Goal: Communication & Community: Connect with others

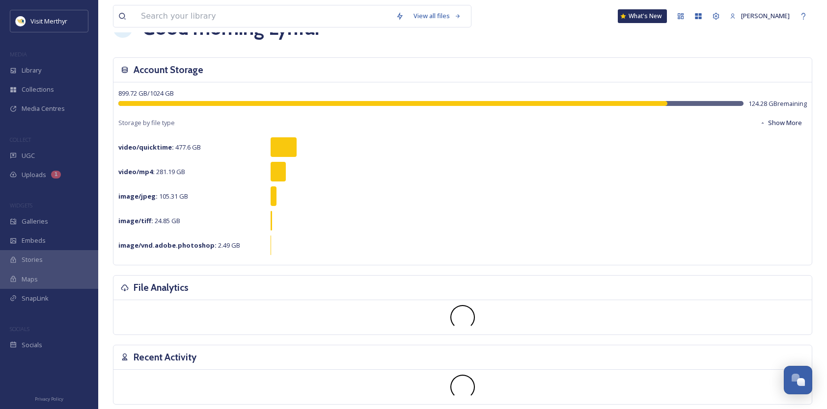
scroll to position [49, 0]
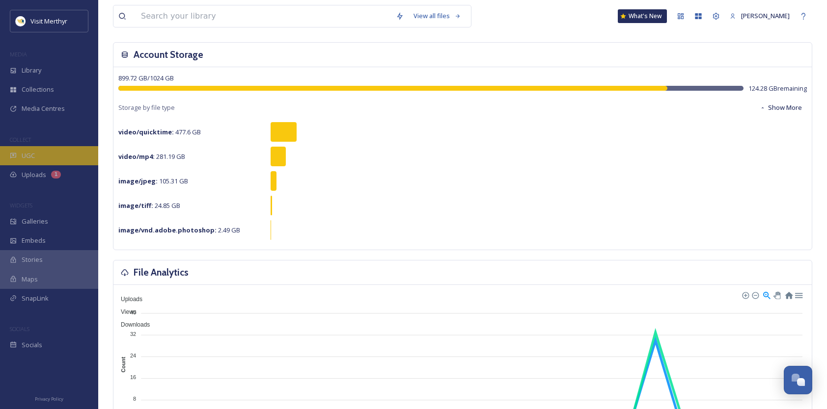
click at [22, 151] on span "UGC" at bounding box center [28, 155] width 13 height 9
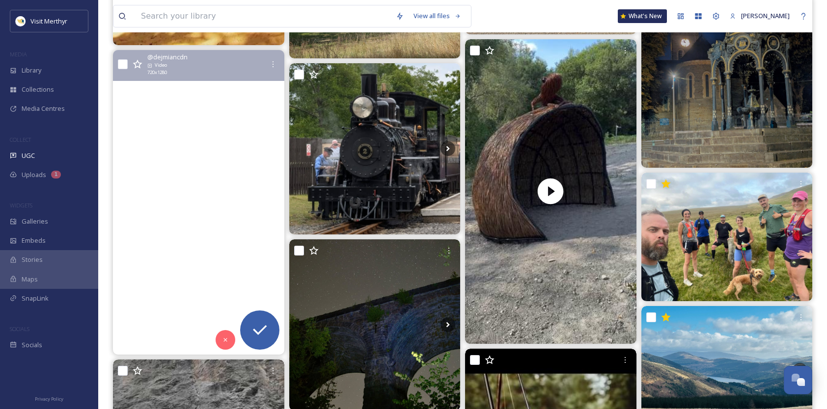
scroll to position [785, 0]
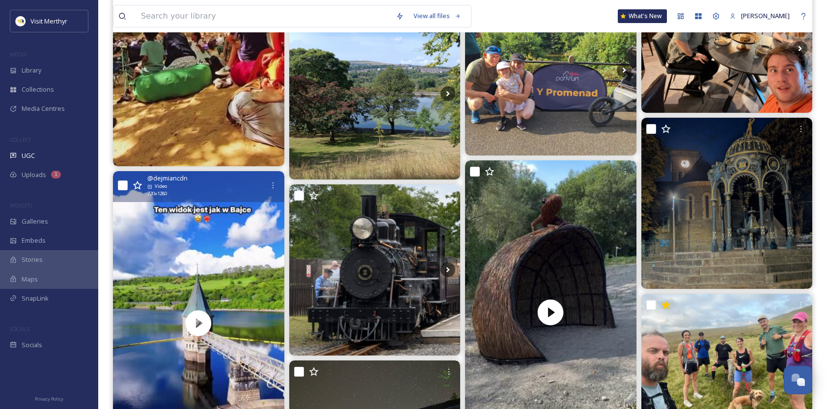
click at [122, 185] on input "checkbox" at bounding box center [123, 186] width 10 height 10
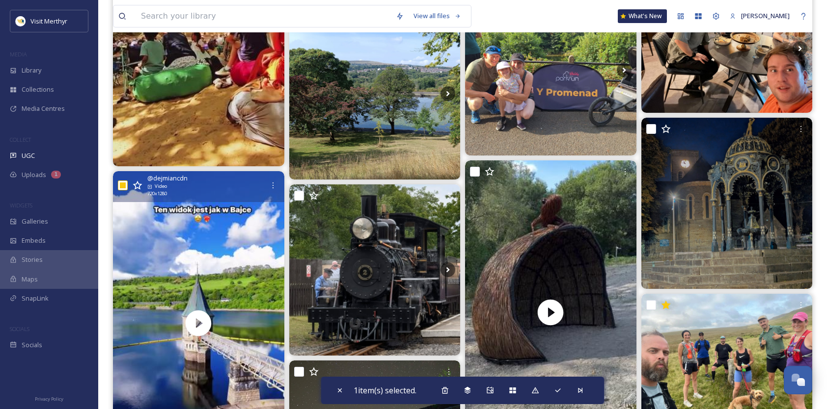
click at [137, 185] on icon at bounding box center [138, 186] width 10 height 10
click at [118, 185] on input "checkbox" at bounding box center [123, 186] width 10 height 10
checkbox input "false"
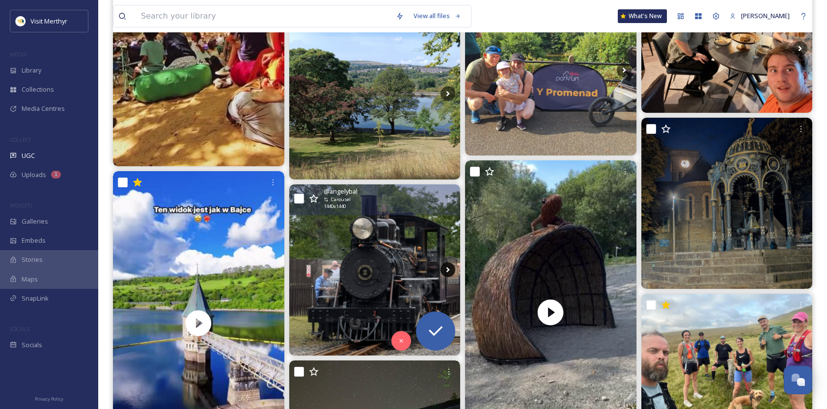
click at [448, 268] on icon at bounding box center [447, 270] width 15 height 15
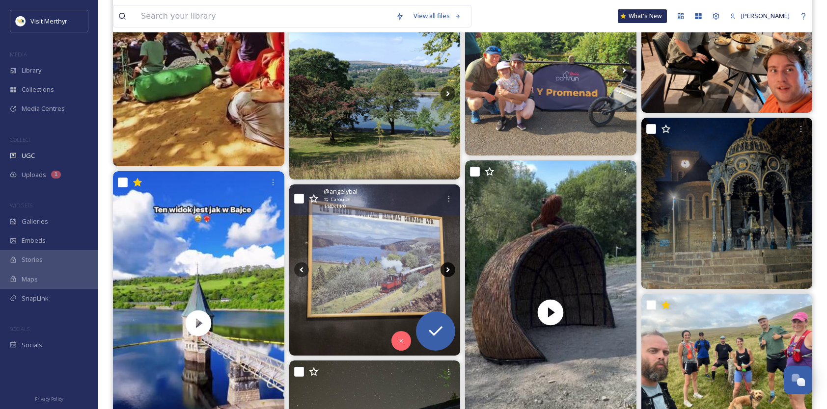
click at [448, 268] on icon at bounding box center [447, 270] width 3 height 5
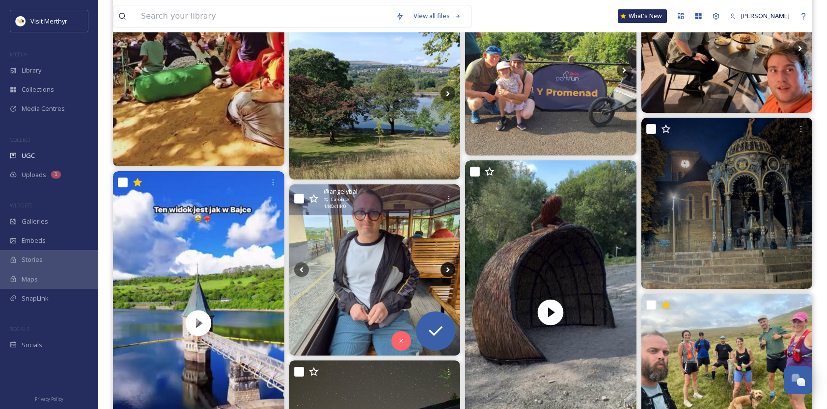
click at [448, 268] on icon at bounding box center [447, 270] width 3 height 5
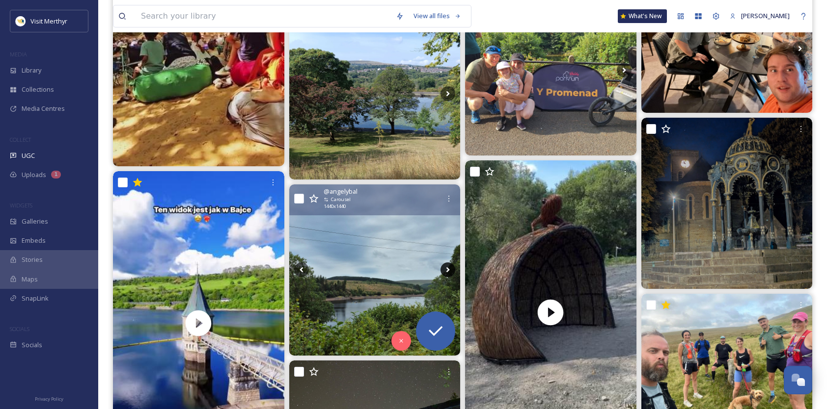
click at [448, 268] on icon at bounding box center [447, 270] width 3 height 5
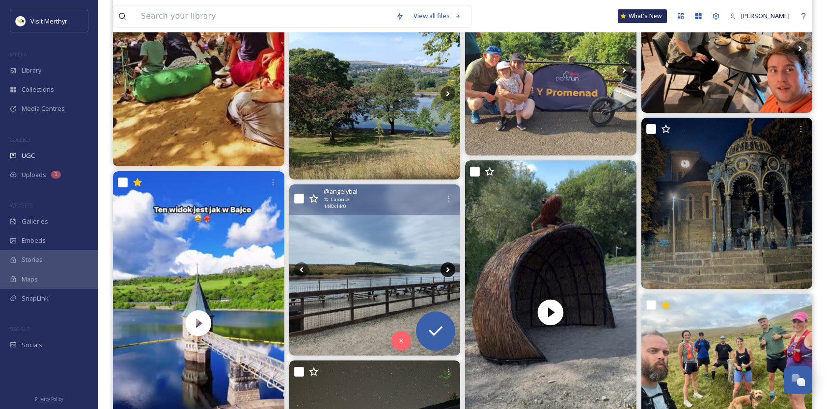
click at [448, 268] on icon at bounding box center [447, 270] width 3 height 5
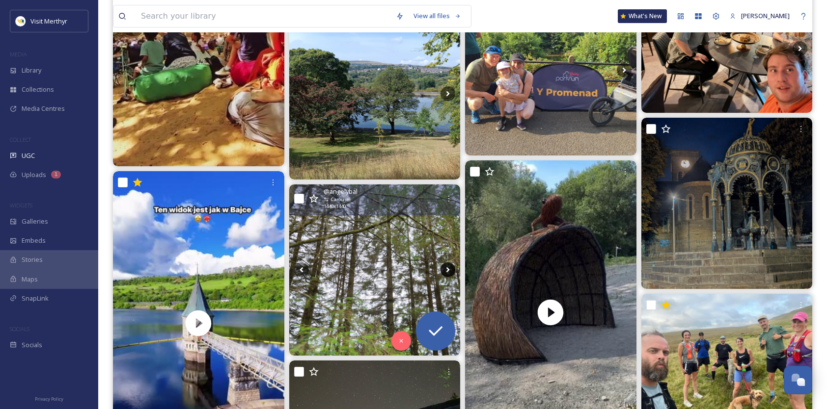
click at [448, 268] on icon at bounding box center [447, 270] width 3 height 5
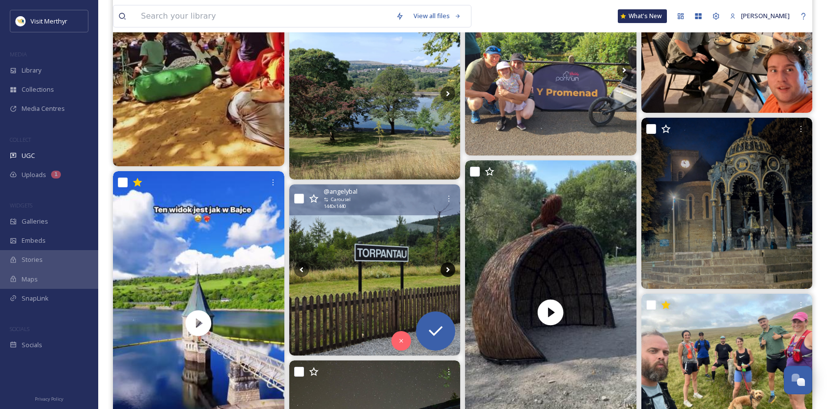
click at [448, 268] on icon at bounding box center [447, 270] width 3 height 5
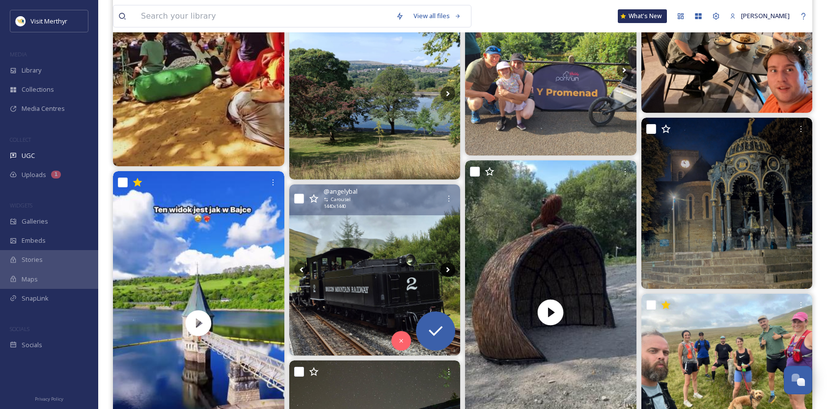
click at [448, 268] on icon at bounding box center [447, 270] width 3 height 5
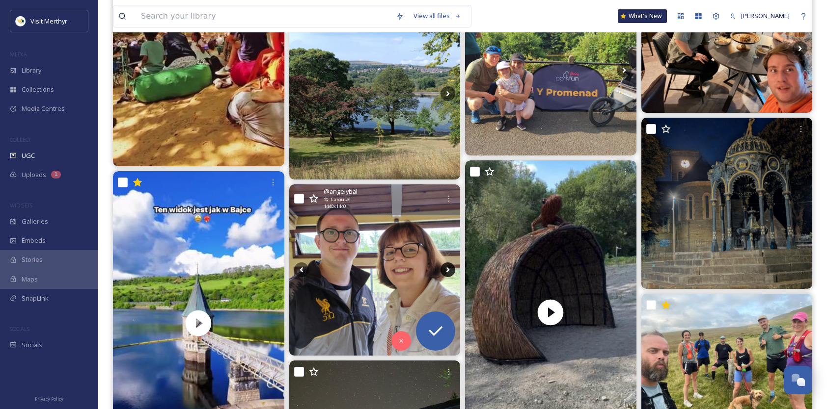
click at [448, 268] on icon at bounding box center [447, 270] width 3 height 5
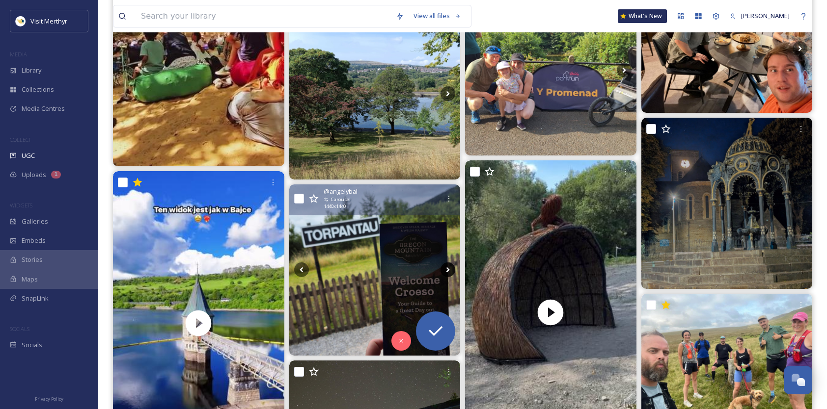
click at [448, 268] on icon at bounding box center [447, 270] width 3 height 5
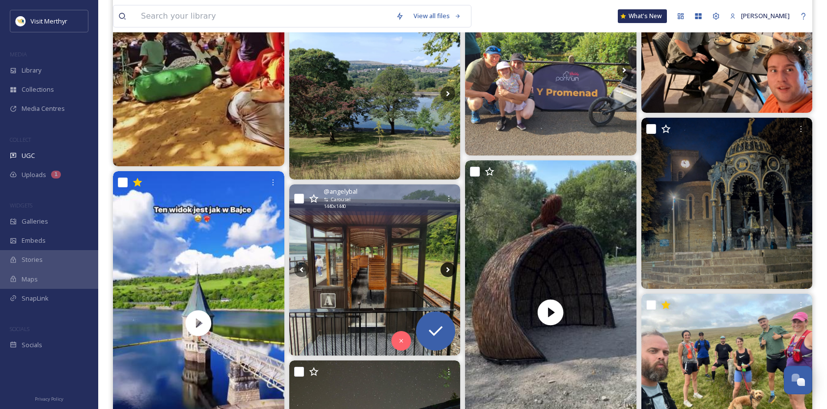
click at [448, 268] on icon at bounding box center [447, 270] width 3 height 5
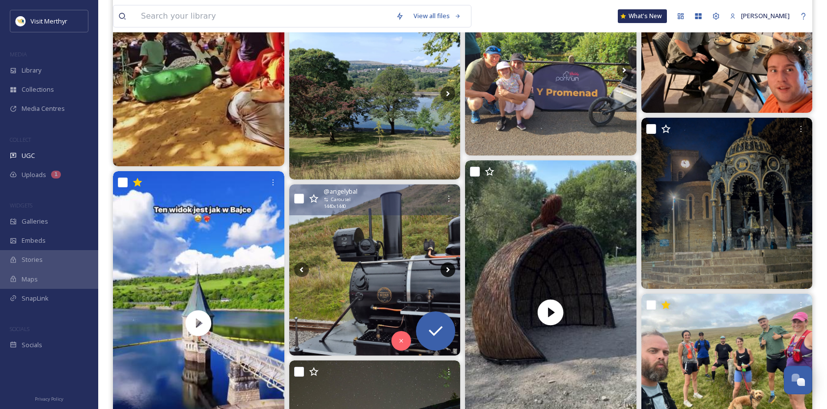
click at [448, 268] on icon at bounding box center [447, 270] width 3 height 5
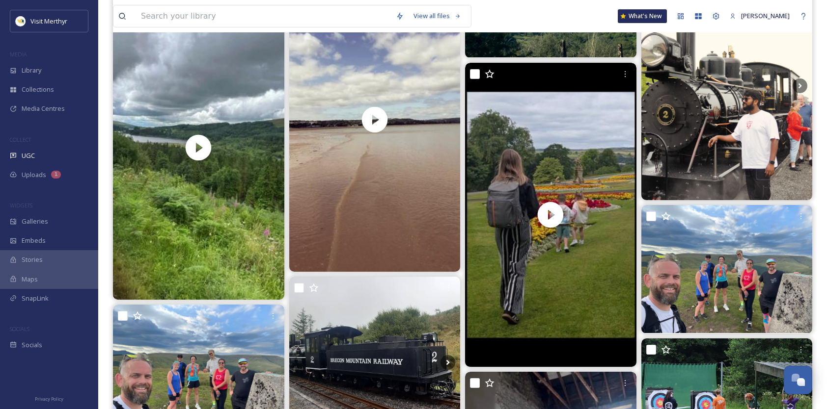
scroll to position [2798, 0]
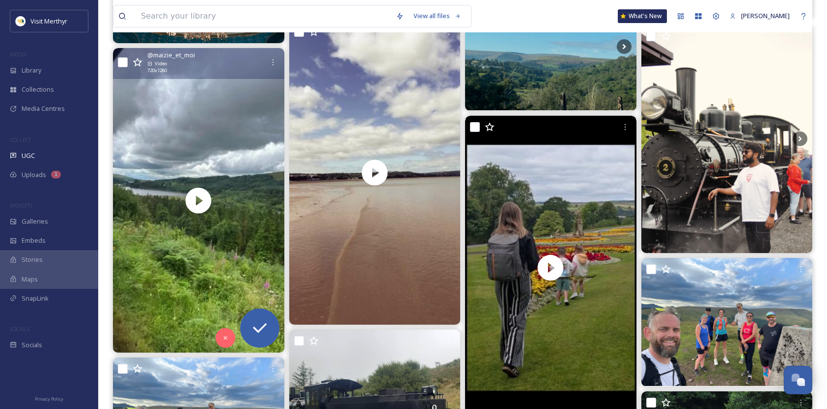
click at [138, 63] on icon at bounding box center [138, 62] width 10 height 10
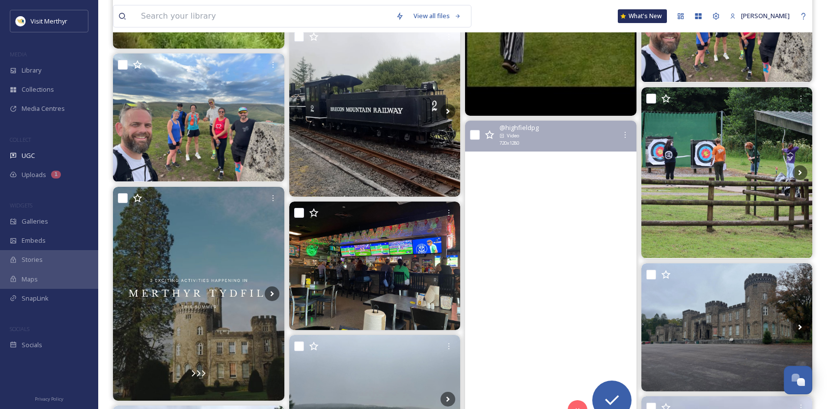
scroll to position [3141, 0]
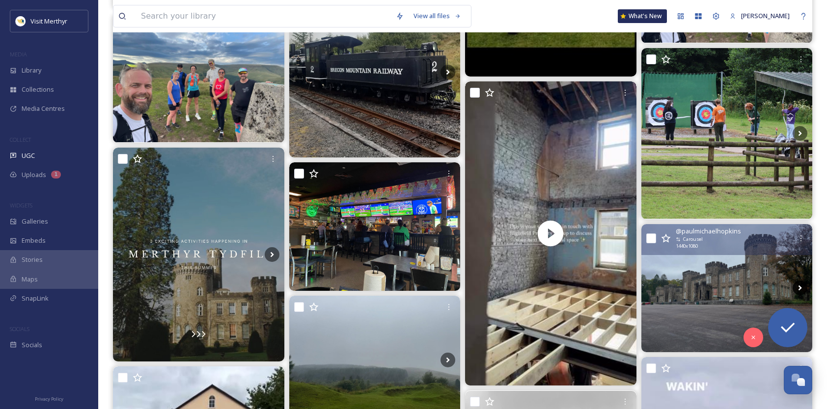
click at [799, 285] on icon at bounding box center [799, 288] width 15 height 15
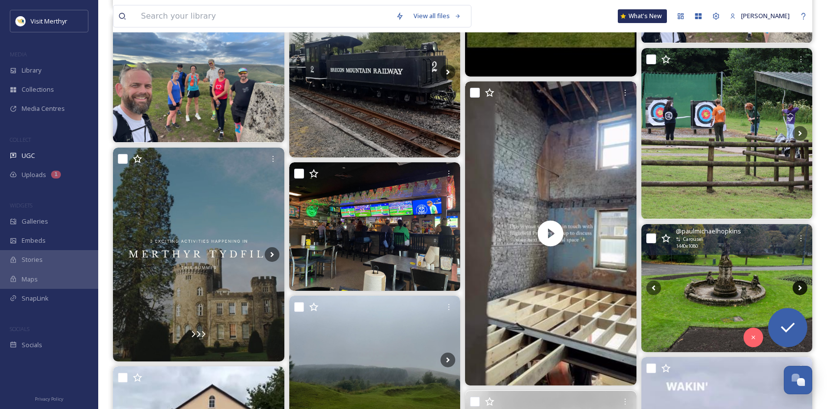
click at [800, 286] on icon at bounding box center [799, 288] width 15 height 15
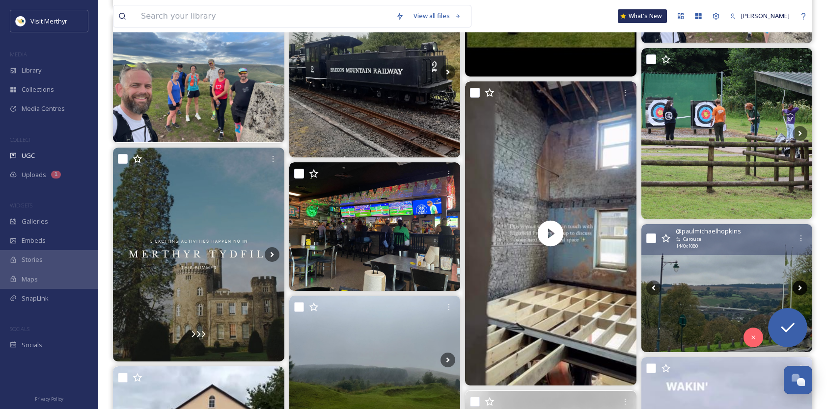
click at [800, 286] on icon at bounding box center [799, 288] width 15 height 15
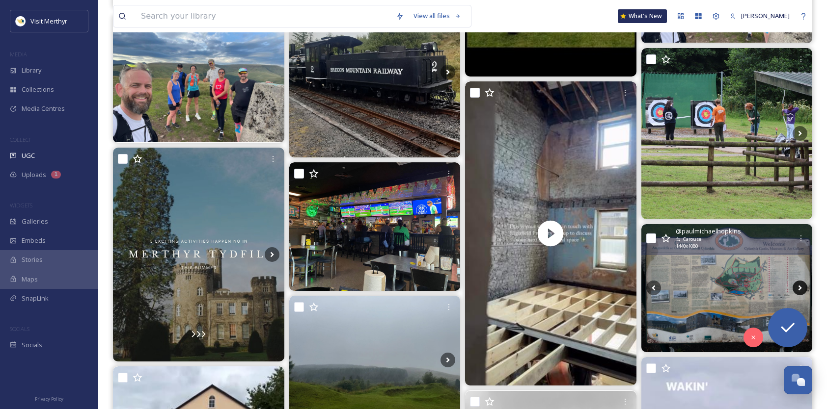
click at [800, 286] on icon at bounding box center [799, 288] width 15 height 15
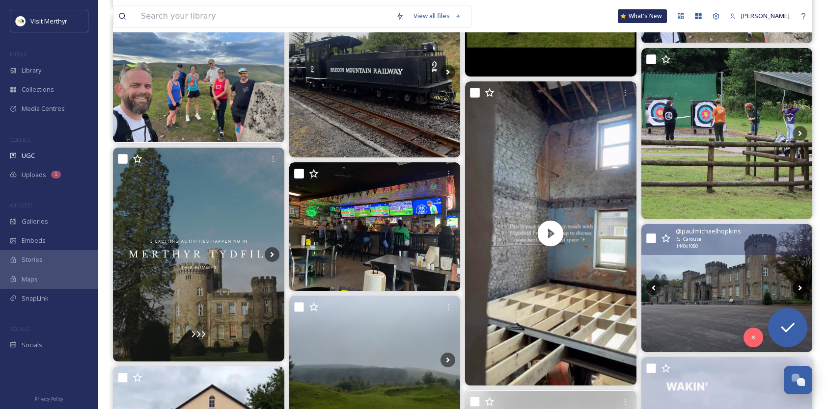
click at [800, 286] on icon at bounding box center [799, 288] width 15 height 15
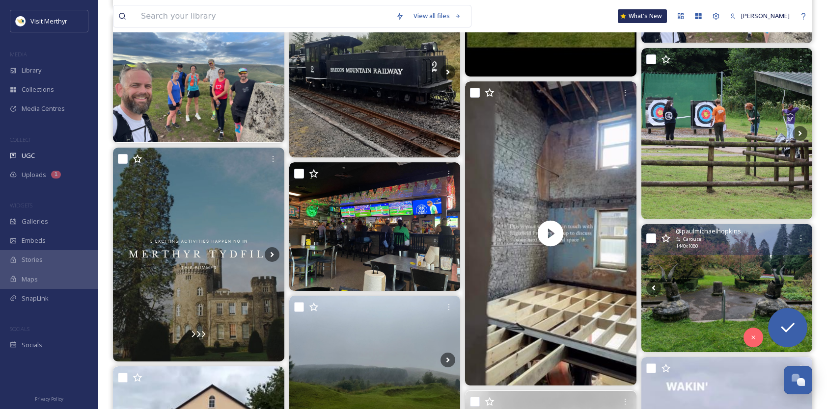
click at [800, 286] on icon at bounding box center [799, 288] width 15 height 15
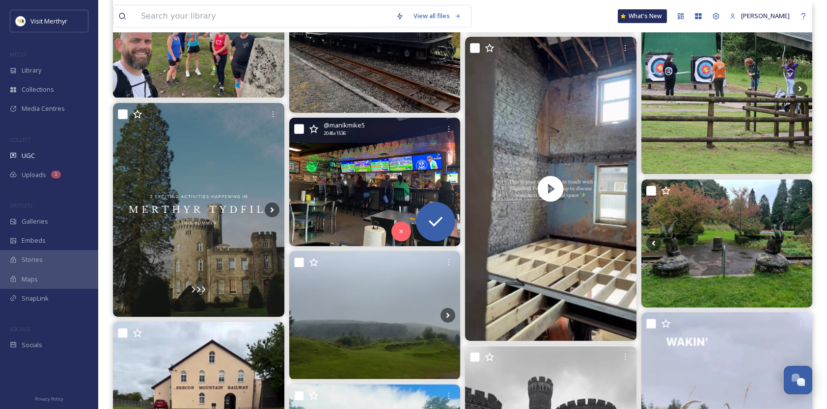
scroll to position [3240, 0]
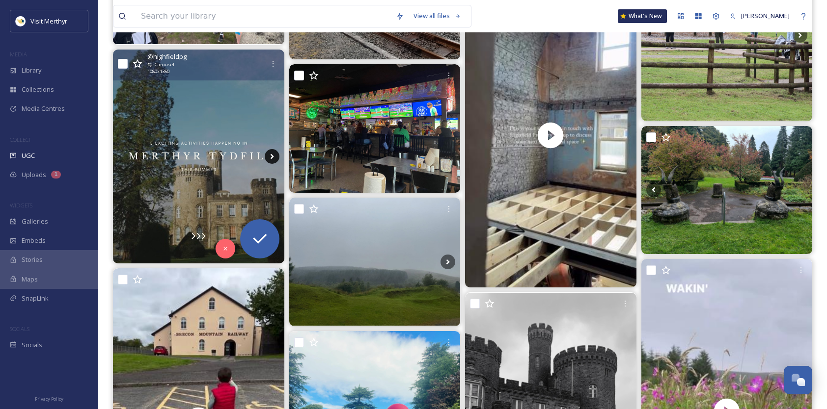
click at [276, 156] on icon at bounding box center [272, 156] width 15 height 15
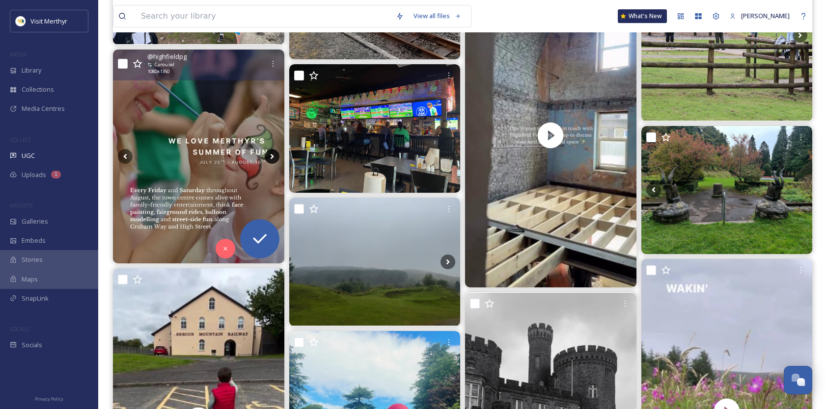
click at [273, 156] on icon at bounding box center [272, 156] width 15 height 15
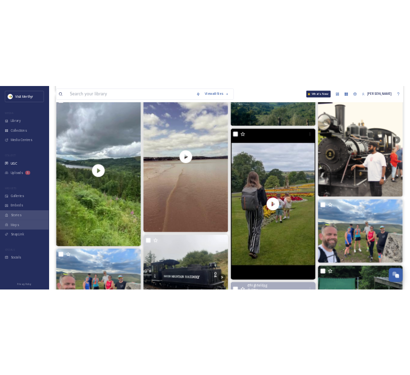
scroll to position [0, 0]
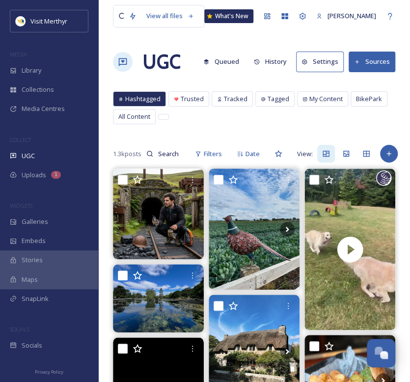
click at [370, 60] on button "Sources" at bounding box center [371, 62] width 47 height 20
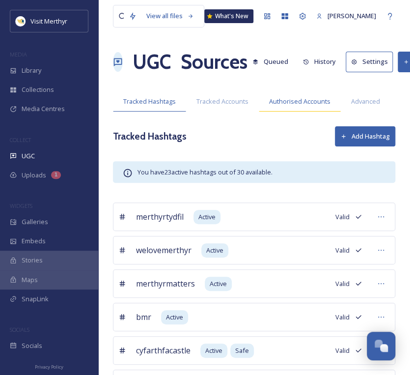
click at [284, 99] on span "Authorised Accounts" at bounding box center [299, 101] width 61 height 9
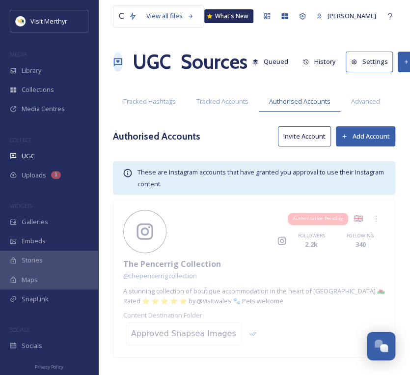
click at [372, 143] on button "Add Account" at bounding box center [365, 136] width 59 height 20
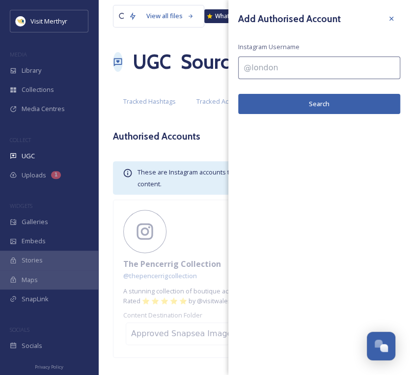
click at [298, 67] on input at bounding box center [319, 67] width 162 height 23
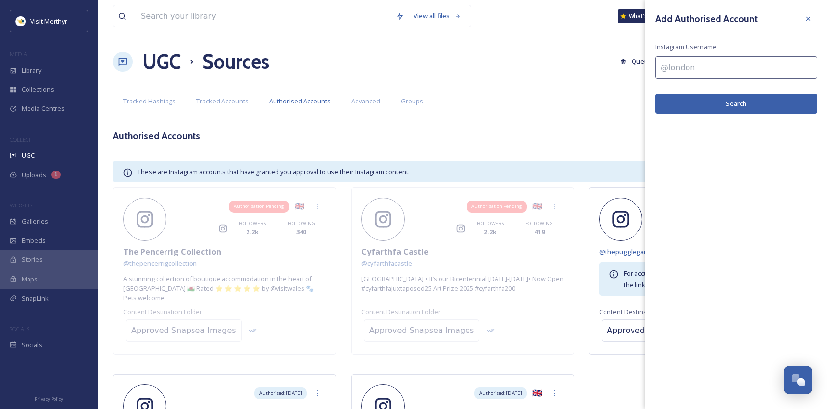
click at [695, 70] on input at bounding box center [736, 67] width 162 height 23
type input "Theroost"
click at [709, 99] on button "Search" at bounding box center [736, 104] width 162 height 20
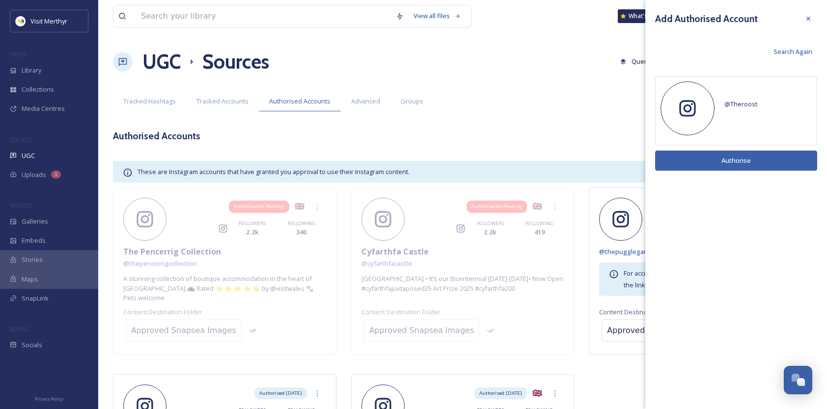
click at [808, 18] on icon at bounding box center [808, 19] width 4 height 4
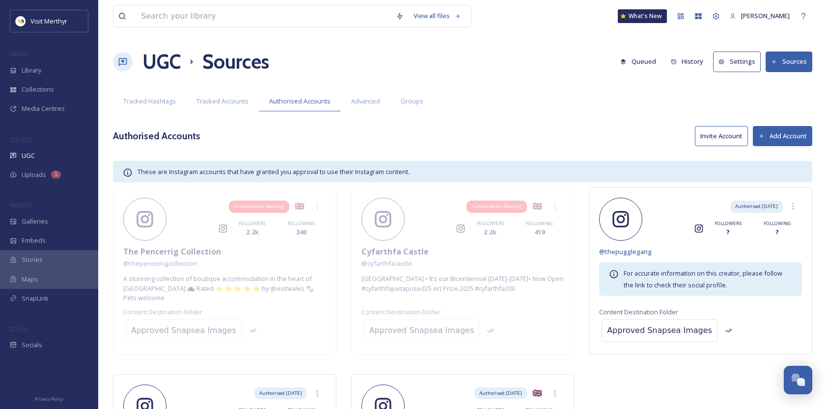
click at [716, 135] on button "Invite Account" at bounding box center [721, 136] width 53 height 20
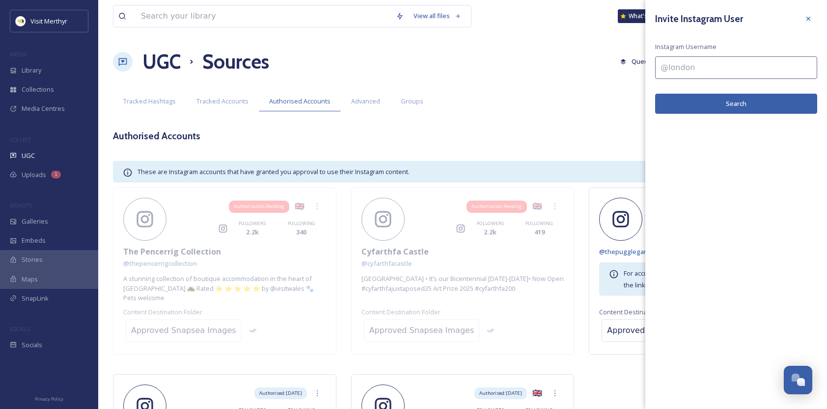
click at [681, 68] on input at bounding box center [736, 67] width 162 height 23
type input "@theroostltd"
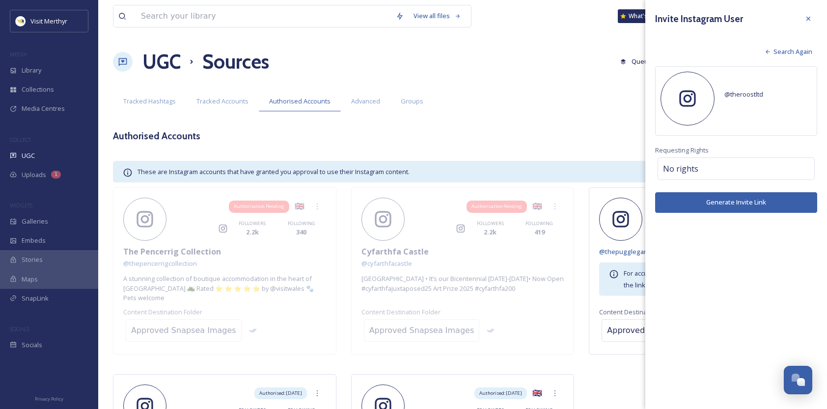
click at [780, 53] on span "Search Again" at bounding box center [792, 51] width 39 height 9
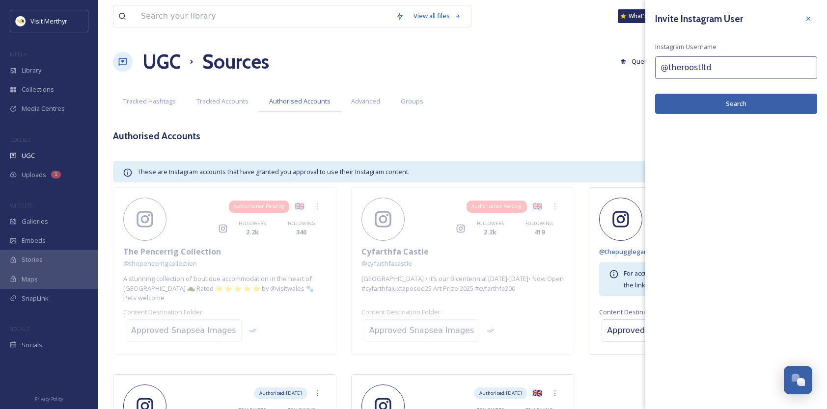
drag, startPoint x: 710, startPoint y: 66, endPoint x: 724, endPoint y: 63, distance: 14.5
click at [710, 66] on input "@theroostltd" at bounding box center [736, 67] width 162 height 23
drag, startPoint x: 681, startPoint y: 67, endPoint x: 639, endPoint y: 67, distance: 41.7
click at [639, 67] on div "View all files What's New [PERSON_NAME] UGC Sources Queued History Settings Sou…" at bounding box center [462, 284] width 728 height 569
paste input "[DOMAIN_NAME]"
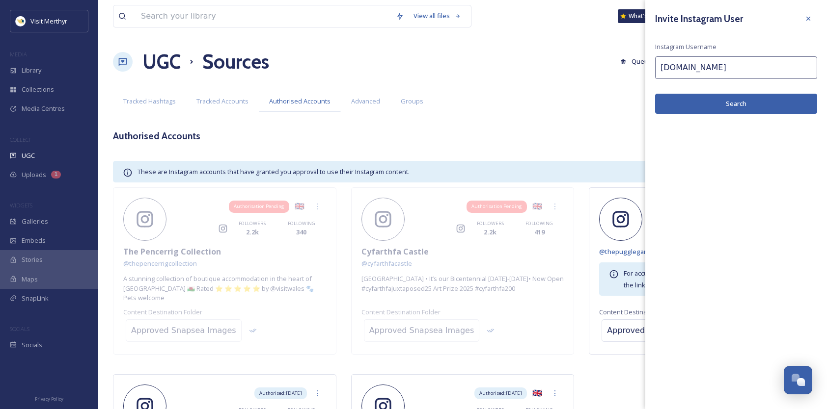
type input "[DOMAIN_NAME]"
click at [728, 105] on button "Search" at bounding box center [736, 104] width 162 height 20
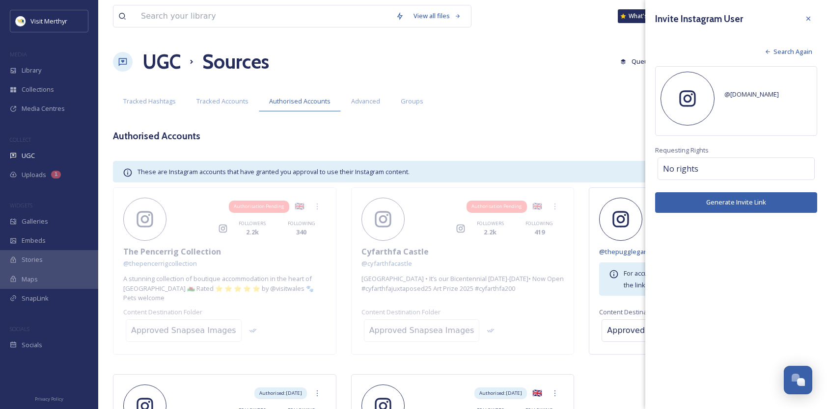
click at [744, 199] on button "Generate Invite Link" at bounding box center [736, 202] width 162 height 20
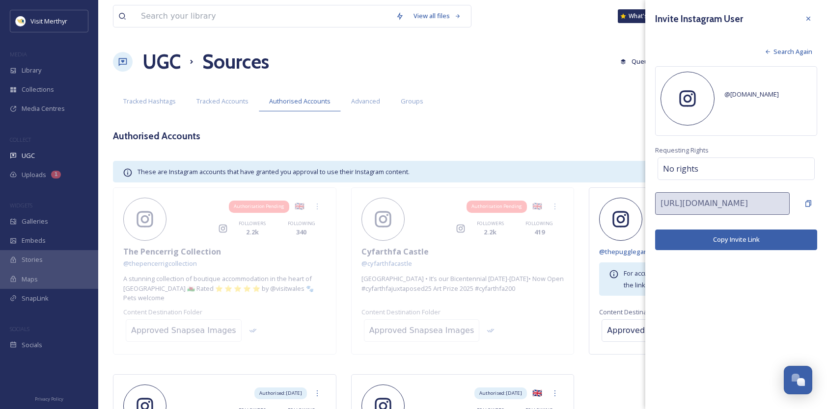
click at [734, 237] on button "Copy Invite Link" at bounding box center [736, 240] width 162 height 20
click at [774, 52] on span "Search Again" at bounding box center [792, 51] width 39 height 9
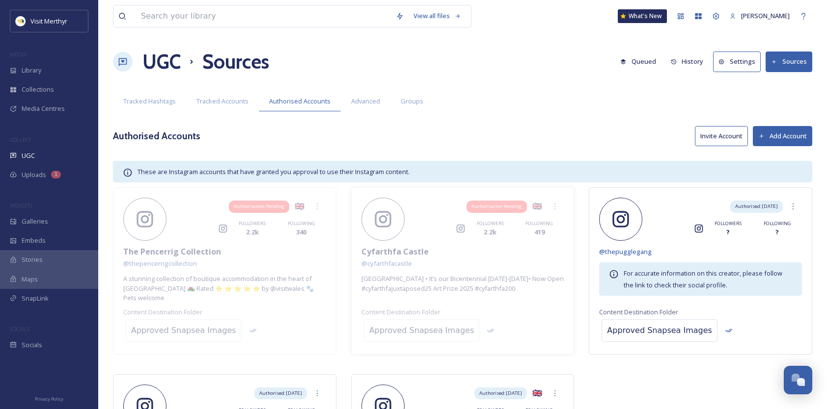
click at [524, 332] on div "Approved Snapsea Images" at bounding box center [462, 330] width 203 height 27
click at [503, 247] on div "Cyfarthfa Castle" at bounding box center [462, 252] width 203 height 12
click at [508, 327] on div "Approved Snapsea Images" at bounding box center [462, 330] width 203 height 27
click at [715, 133] on button "Invite Account" at bounding box center [721, 136] width 53 height 20
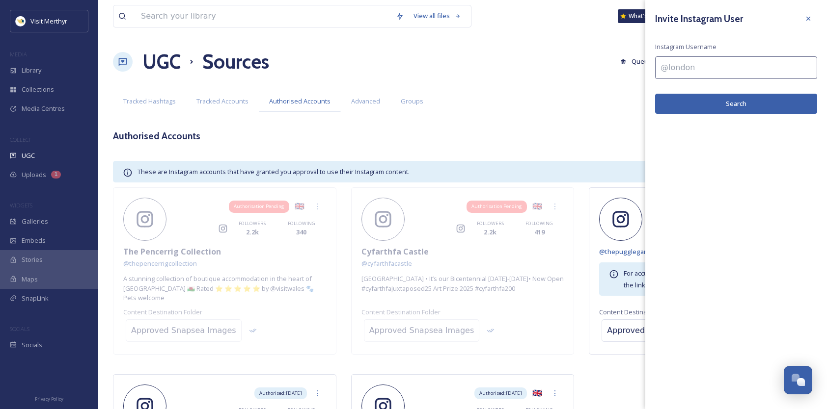
click at [689, 70] on input at bounding box center [736, 67] width 162 height 23
type input "@[DOMAIN_NAME][GEOGRAPHIC_DATA]"
click at [711, 108] on button "Search" at bounding box center [736, 104] width 162 height 20
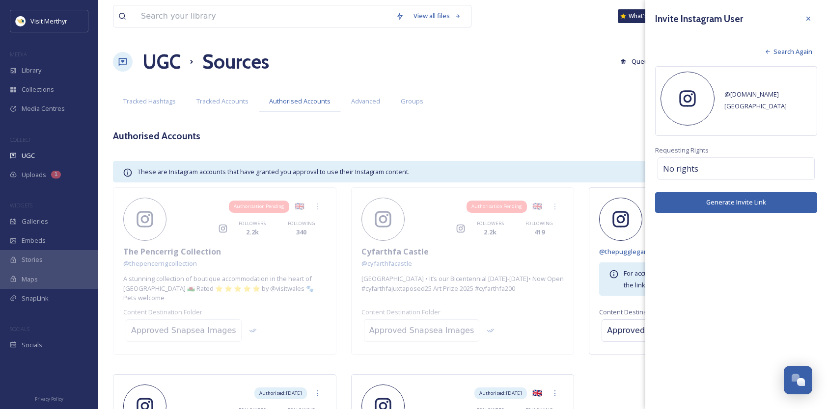
click at [739, 200] on button "Generate Invite Link" at bounding box center [736, 202] width 162 height 20
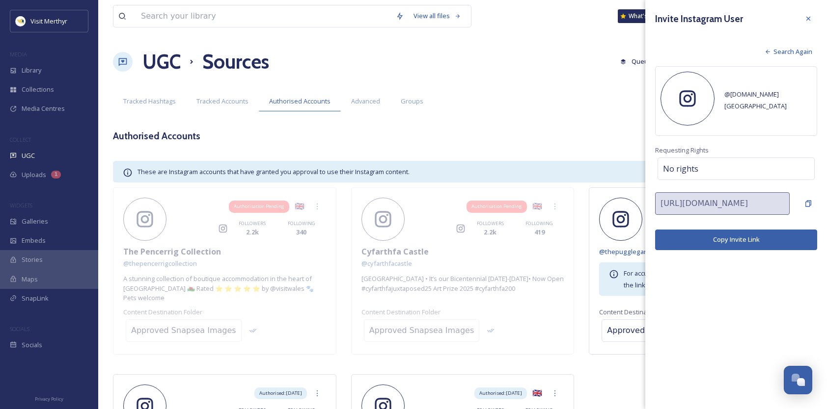
click at [724, 240] on button "Copy Invite Link" at bounding box center [736, 240] width 162 height 20
click at [777, 49] on span "Search Again" at bounding box center [792, 51] width 39 height 9
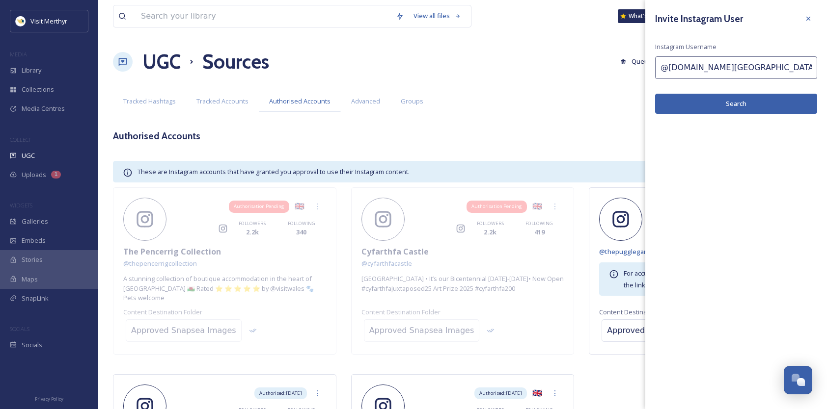
drag, startPoint x: 773, startPoint y: 67, endPoint x: 665, endPoint y: 71, distance: 108.1
click at [665, 71] on input "@[DOMAIN_NAME][GEOGRAPHIC_DATA]" at bounding box center [736, 67] width 162 height 23
paste input "BikePark_W"
type input "@BikePark_Wales"
click at [727, 103] on button "Search" at bounding box center [736, 104] width 162 height 20
